Goal: Navigation & Orientation: Find specific page/section

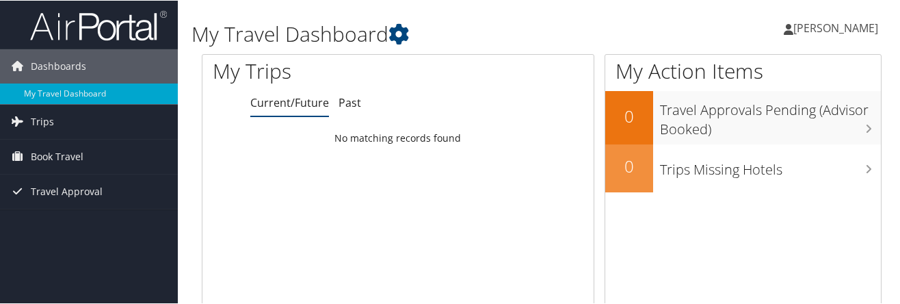
click at [843, 27] on span "[PERSON_NAME]" at bounding box center [835, 27] width 85 height 15
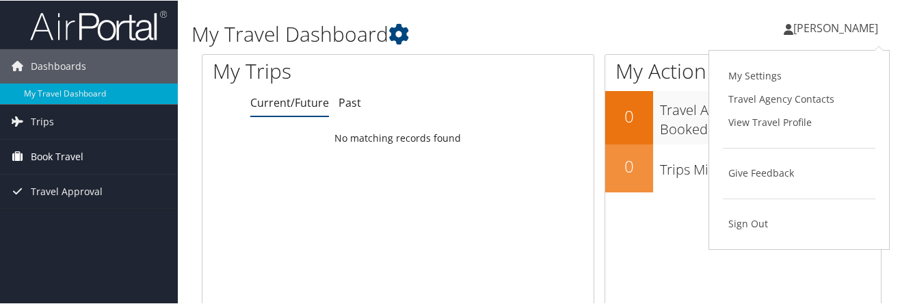
click at [64, 157] on span "Book Travel" at bounding box center [57, 156] width 53 height 34
click at [46, 118] on span "Trips" at bounding box center [42, 121] width 23 height 34
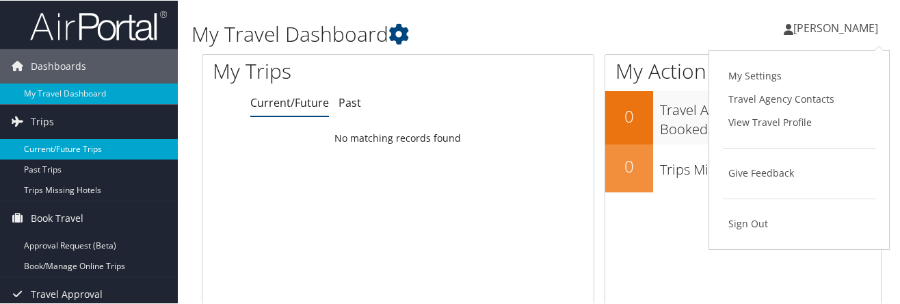
click at [49, 144] on link "Current/Future Trips" at bounding box center [89, 148] width 178 height 21
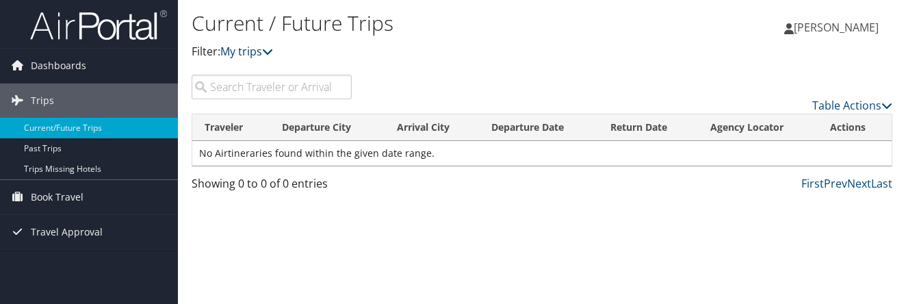
click at [268, 53] on icon at bounding box center [267, 51] width 11 height 11
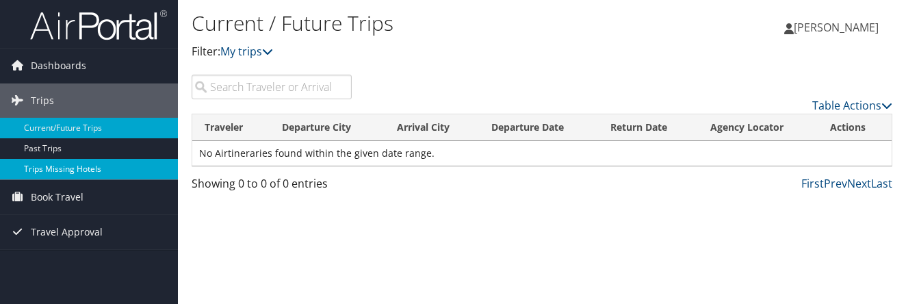
click at [43, 165] on link "Trips Missing Hotels" at bounding box center [89, 169] width 178 height 21
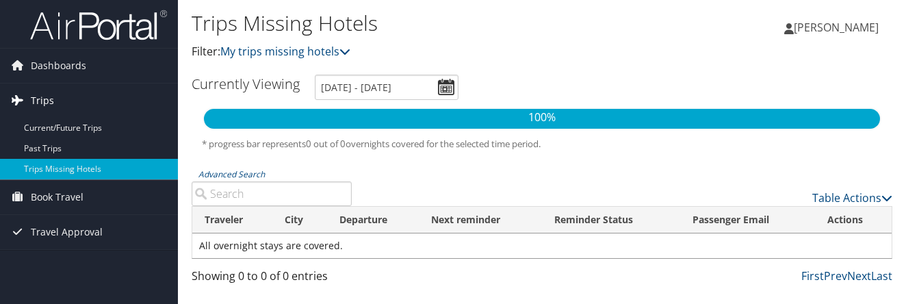
click at [32, 98] on span "Trips" at bounding box center [42, 100] width 23 height 34
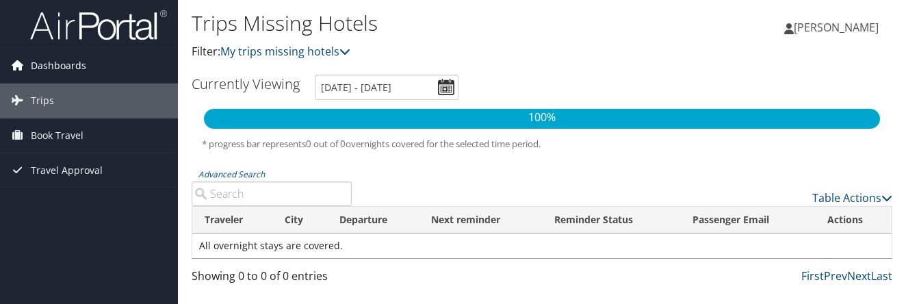
click at [43, 64] on span "Dashboards" at bounding box center [58, 66] width 55 height 34
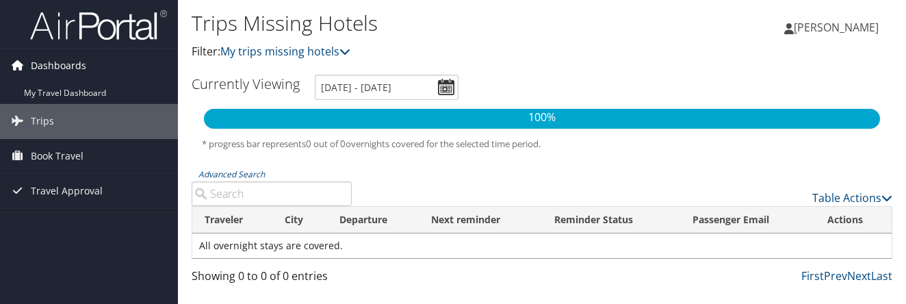
click at [47, 60] on span "Dashboards" at bounding box center [58, 66] width 55 height 34
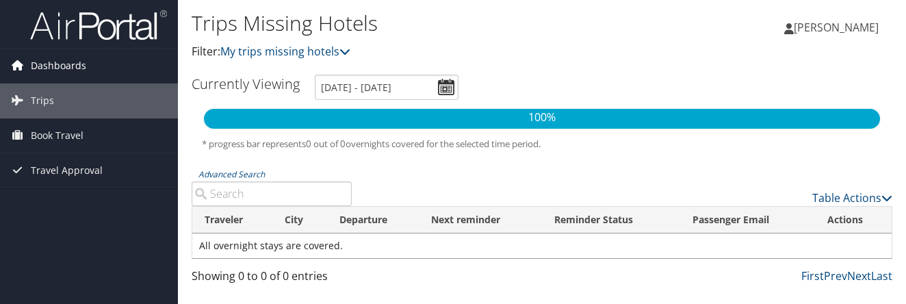
click at [47, 64] on span "Dashboards" at bounding box center [58, 66] width 55 height 34
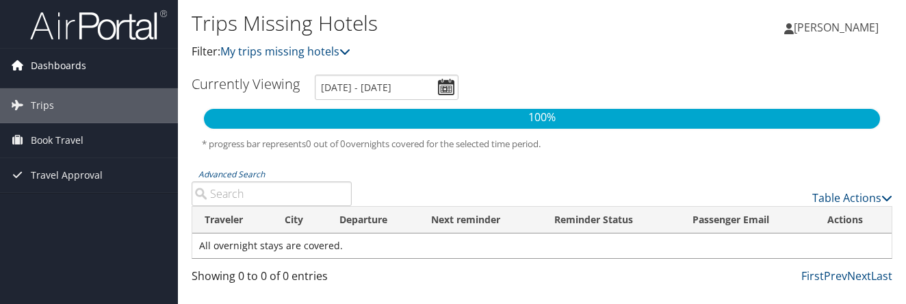
click at [47, 64] on span "Dashboards" at bounding box center [58, 66] width 55 height 34
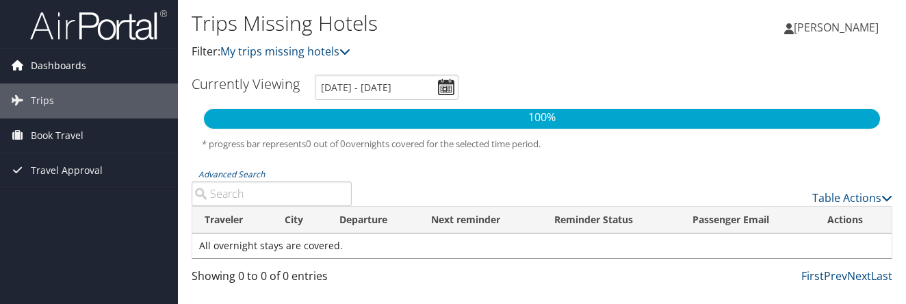
click at [47, 65] on span "Dashboards" at bounding box center [58, 66] width 55 height 34
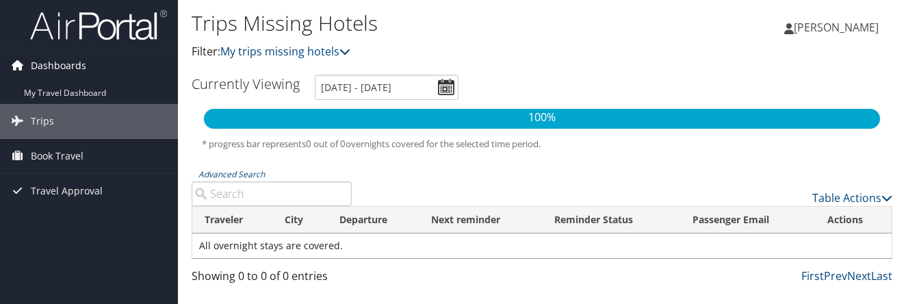
click at [49, 62] on span "Dashboards" at bounding box center [58, 66] width 55 height 34
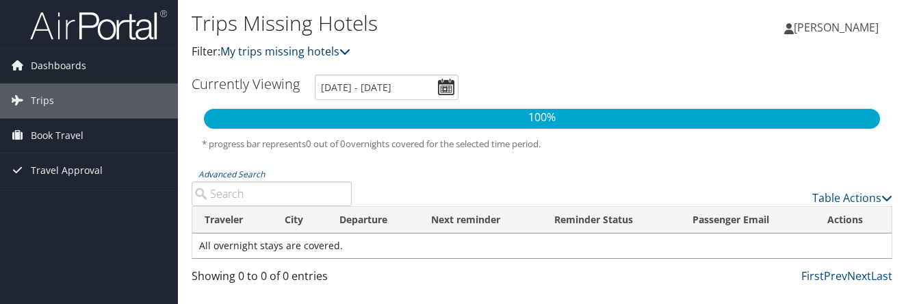
click at [342, 49] on link "My trips missing hotels" at bounding box center [285, 51] width 130 height 15
click at [339, 50] on link "My trips missing hotels" at bounding box center [285, 51] width 130 height 15
click at [17, 64] on icon at bounding box center [17, 65] width 21 height 21
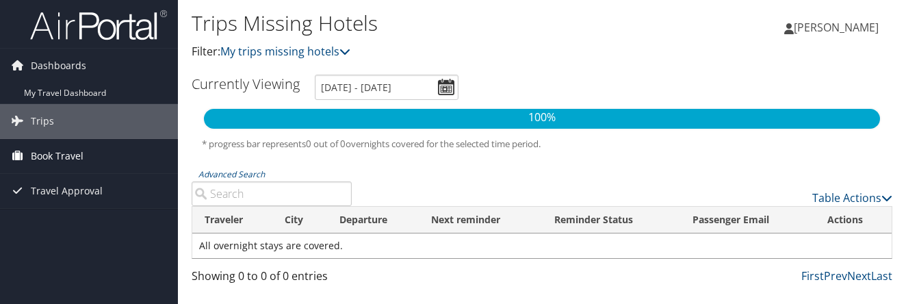
click at [51, 154] on span "Book Travel" at bounding box center [57, 156] width 53 height 34
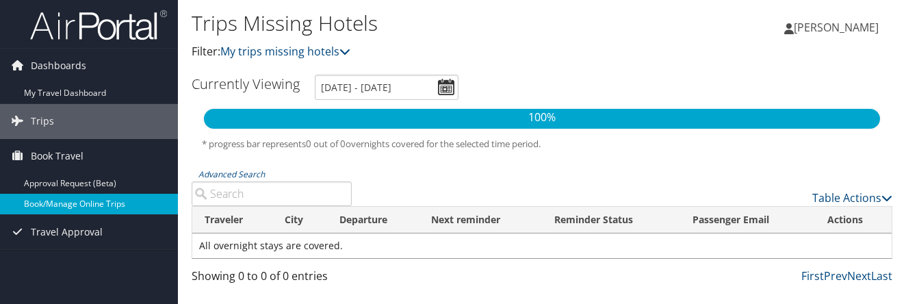
click at [47, 204] on link "Book/Manage Online Trips" at bounding box center [89, 204] width 178 height 21
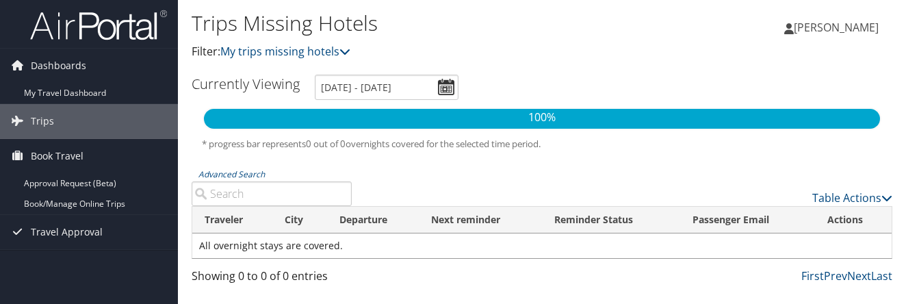
click at [845, 25] on span "[PERSON_NAME]" at bounding box center [835, 27] width 85 height 15
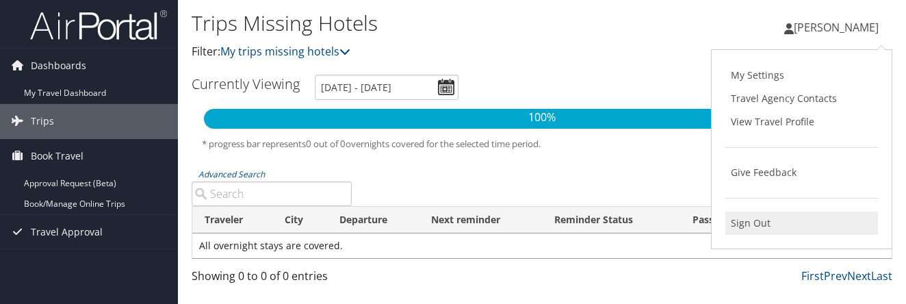
click at [773, 220] on link "Sign Out" at bounding box center [801, 222] width 153 height 23
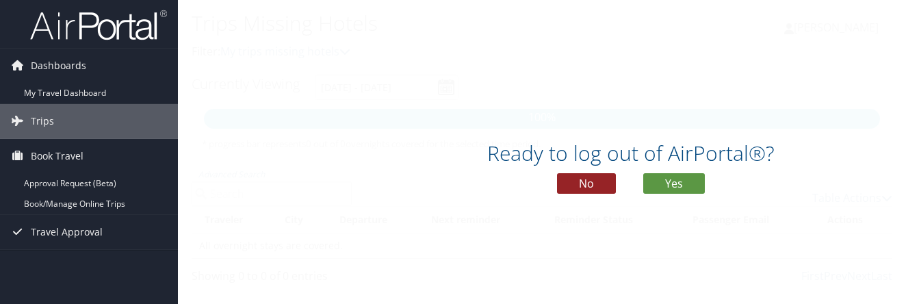
drag, startPoint x: 592, startPoint y: 185, endPoint x: 678, endPoint y: 170, distance: 87.5
click at [678, 170] on div "Ready to log out of AirPortal®? No Yes" at bounding box center [631, 172] width 906 height 70
click at [680, 180] on button "Yes" at bounding box center [674, 183] width 62 height 21
